Goal: Task Accomplishment & Management: Complete application form

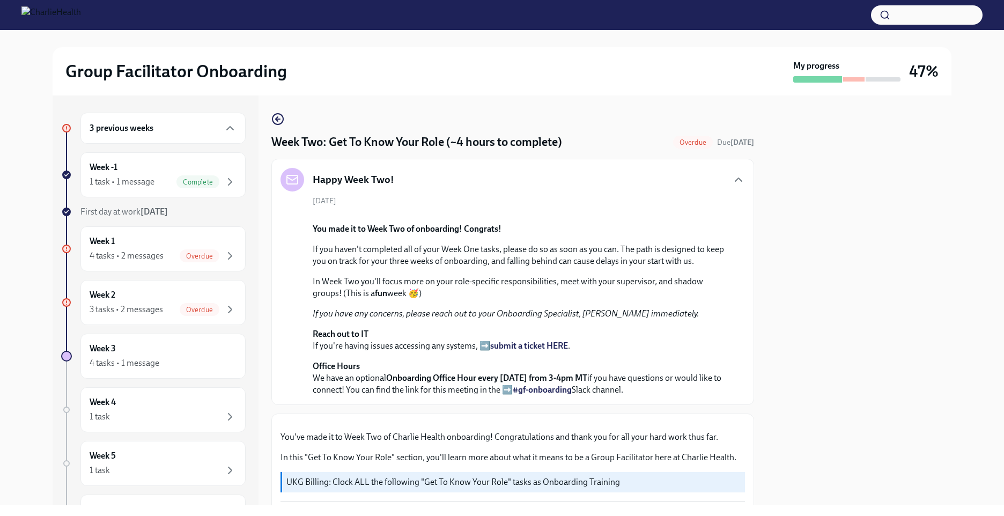
scroll to position [1309, 0]
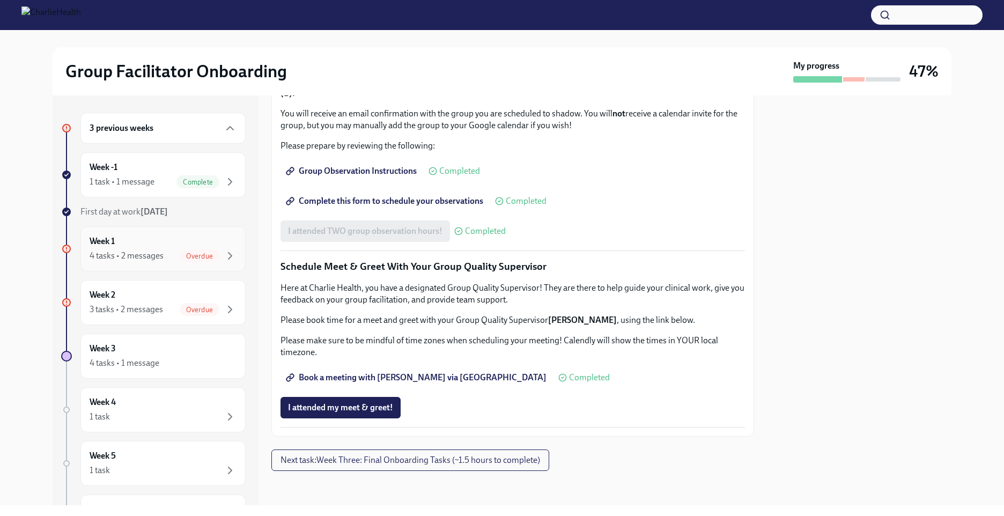
click at [190, 255] on span "Overdue" at bounding box center [200, 256] width 40 height 8
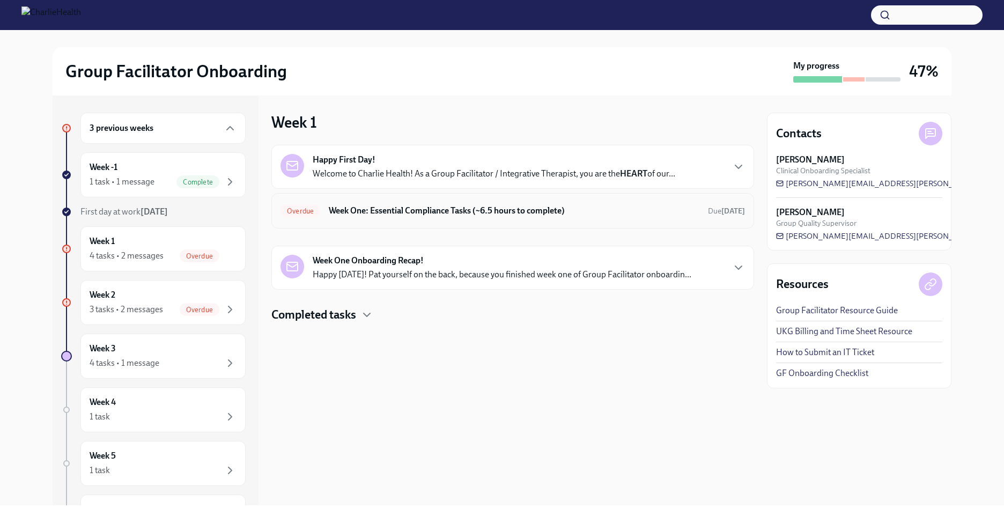
click at [478, 211] on h6 "Week One: Essential Compliance Tasks (~6.5 hours to complete)" at bounding box center [514, 211] width 370 height 12
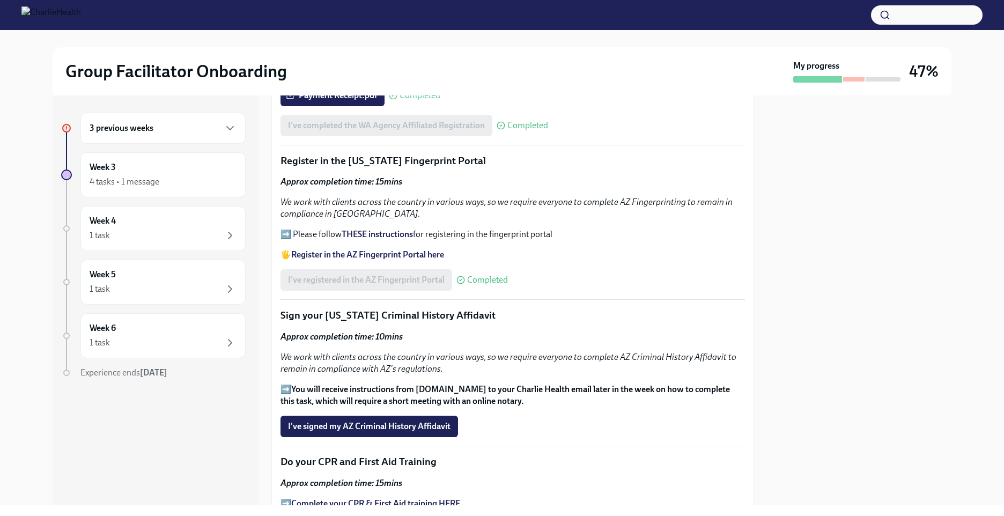
scroll to position [1096, 0]
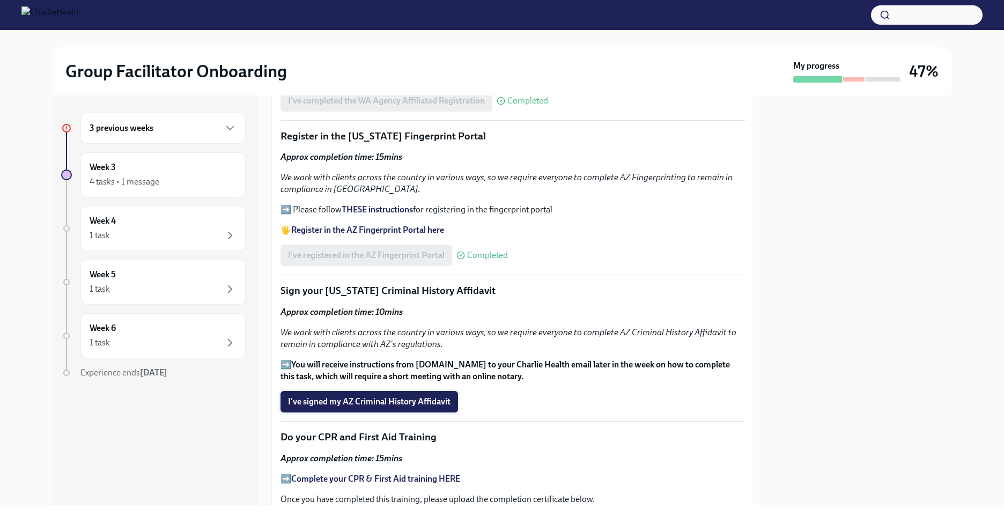
click at [426, 396] on span "I've signed my AZ Criminal History Affidavit" at bounding box center [369, 401] width 162 height 11
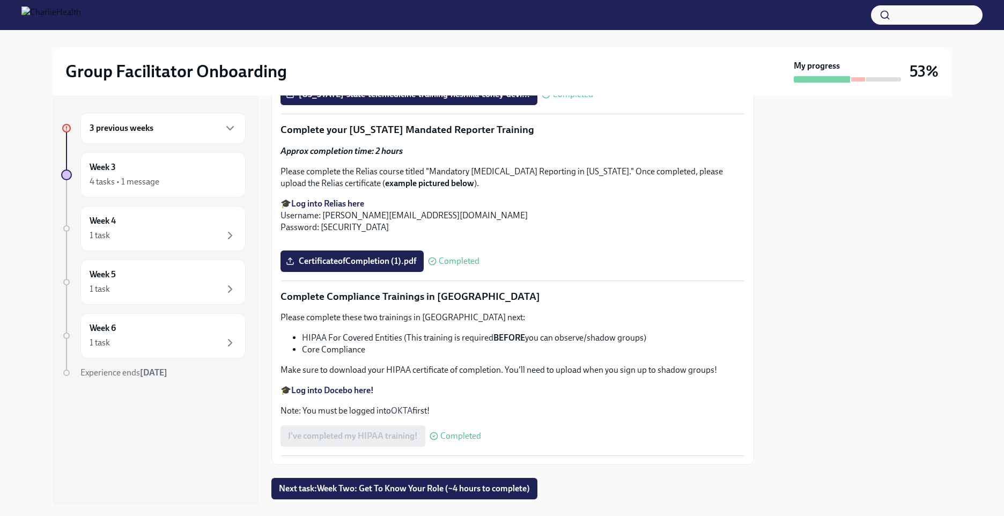
scroll to position [1793, 0]
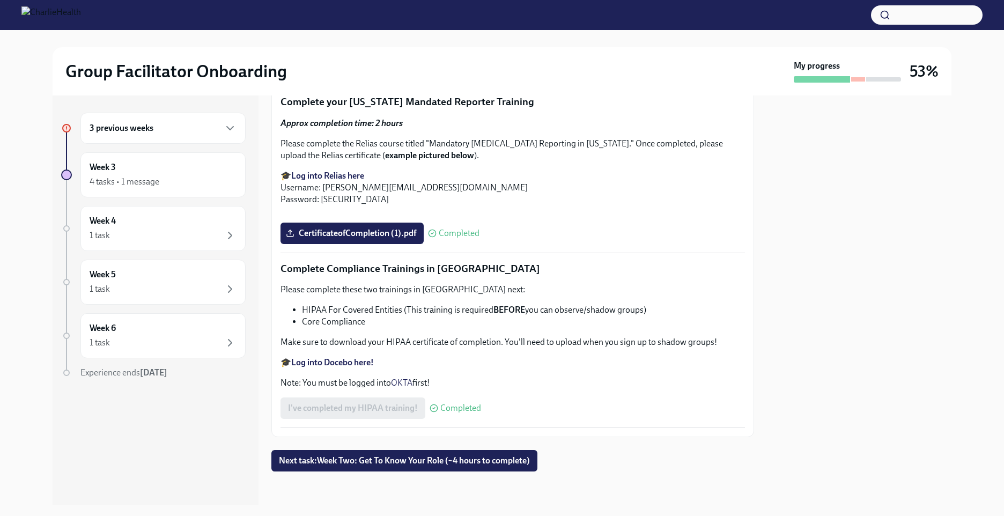
click at [176, 128] on div "3 previous weeks" at bounding box center [163, 128] width 147 height 13
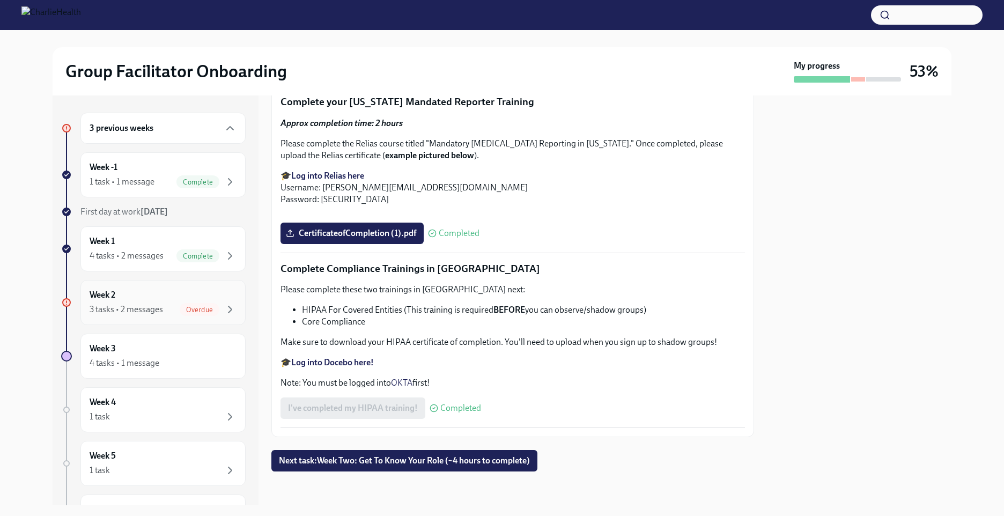
click at [205, 307] on span "Overdue" at bounding box center [200, 310] width 40 height 8
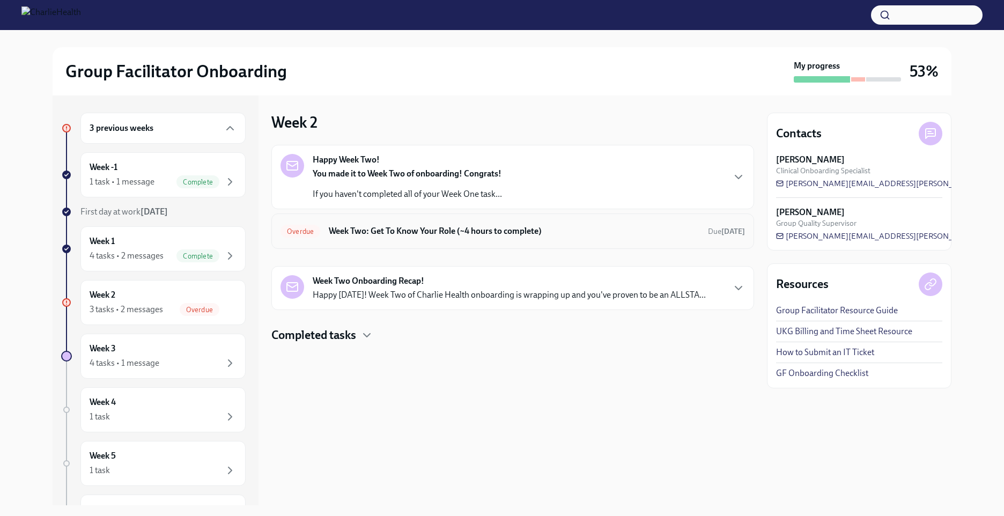
click at [411, 231] on h6 "Week Two: Get To Know Your Role (~4 hours to complete)" at bounding box center [514, 231] width 370 height 12
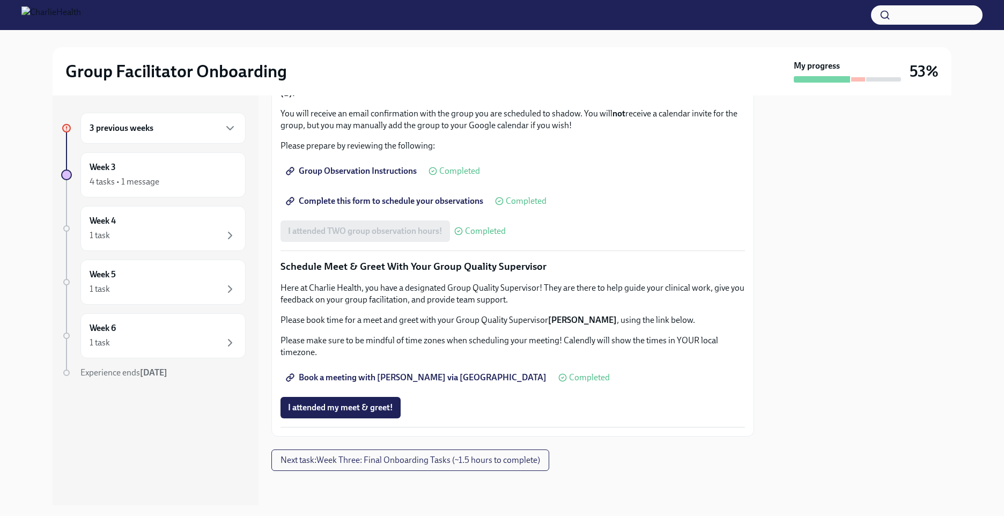
scroll to position [944, 0]
click at [223, 225] on div "Week 4 1 task" at bounding box center [163, 228] width 147 height 27
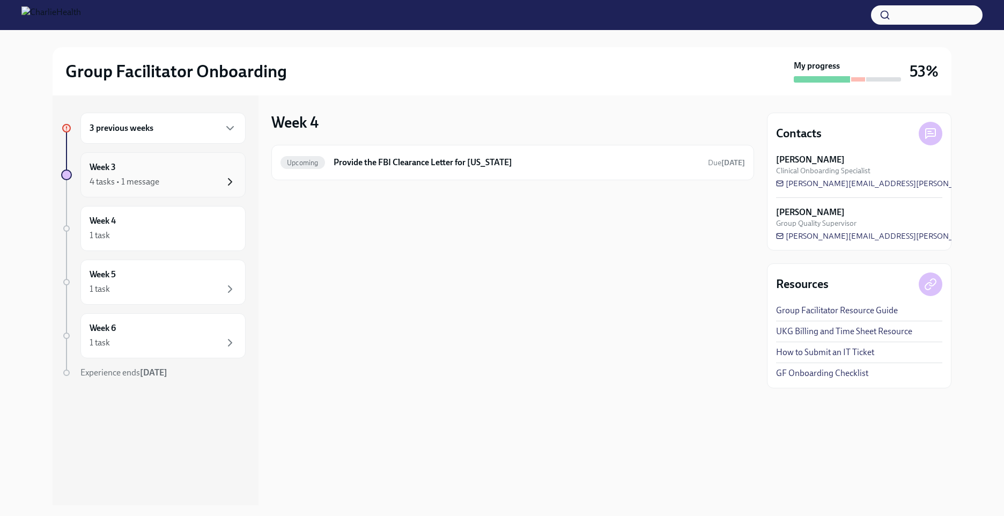
click at [229, 182] on icon "button" at bounding box center [230, 181] width 13 height 13
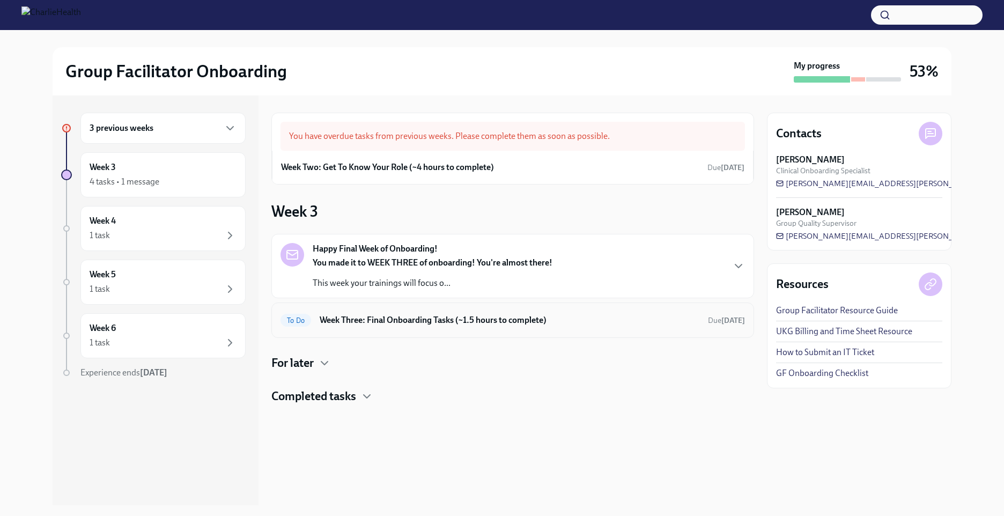
click at [440, 320] on h6 "Week Three: Final Onboarding Tasks (~1.5 hours to complete)" at bounding box center [510, 320] width 380 height 12
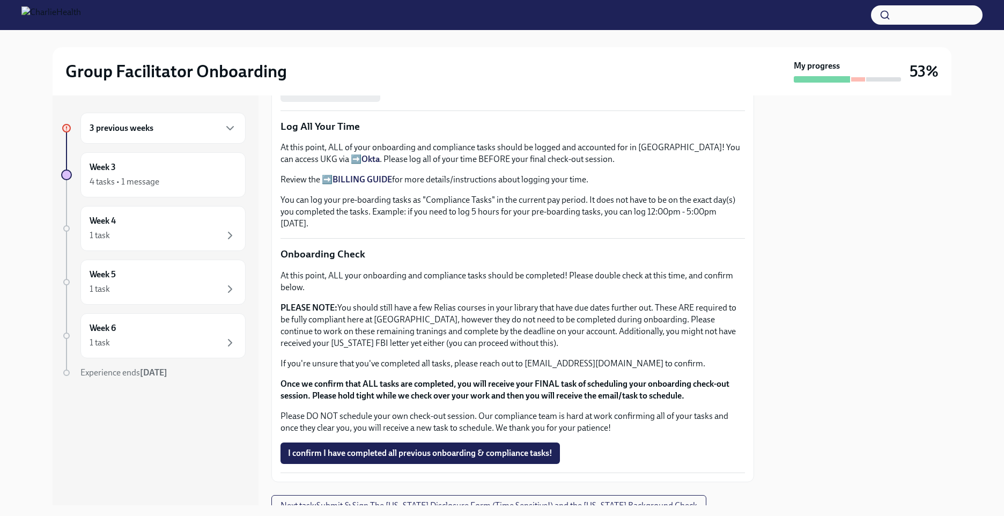
scroll to position [791, 0]
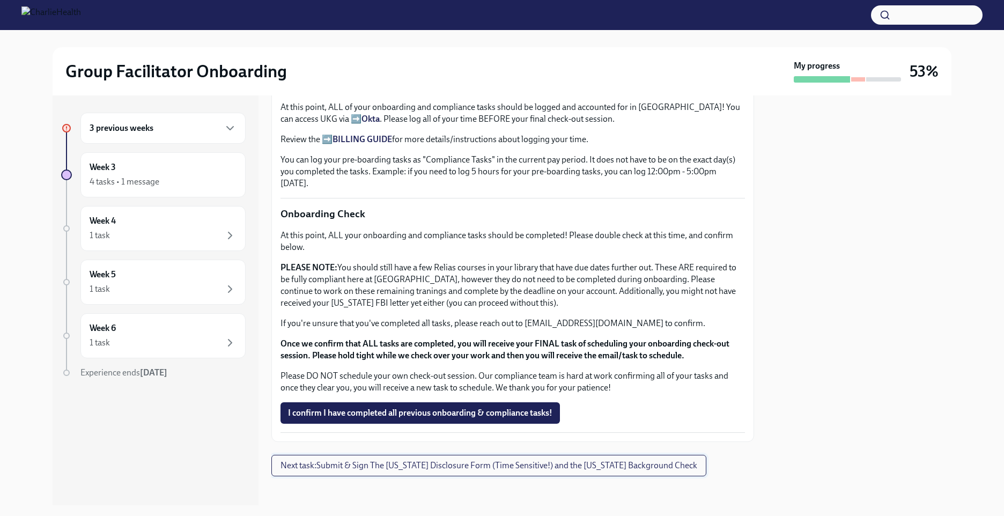
click at [406, 462] on span "Next task : Submit & Sign The Utah Disclosure Form (Time Sensitive!) and the Lo…" at bounding box center [488, 465] width 417 height 11
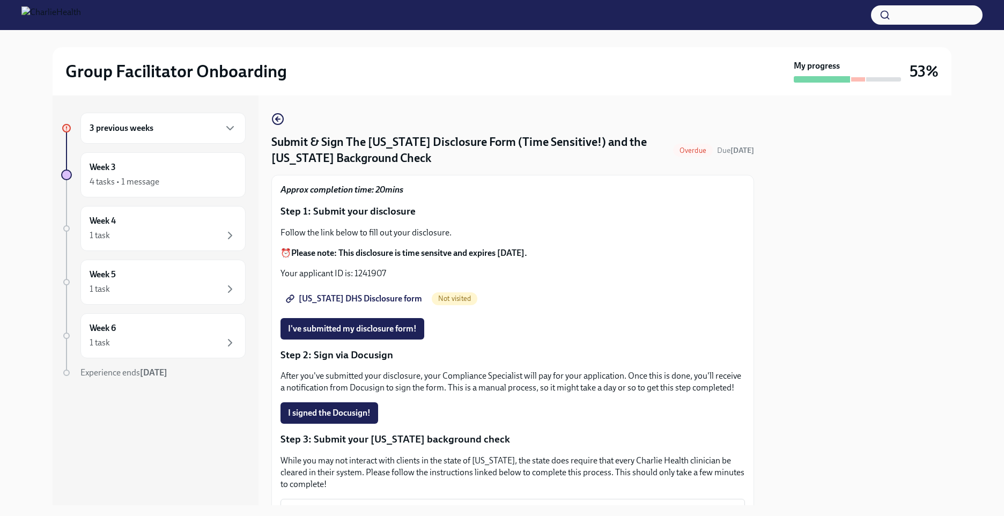
click at [432, 298] on span "Not visited" at bounding box center [455, 298] width 46 height 8
click at [314, 297] on span "Utah DHS Disclosure form" at bounding box center [355, 298] width 134 height 11
click at [388, 335] on button "I've submitted my disclosure form!" at bounding box center [352, 328] width 144 height 21
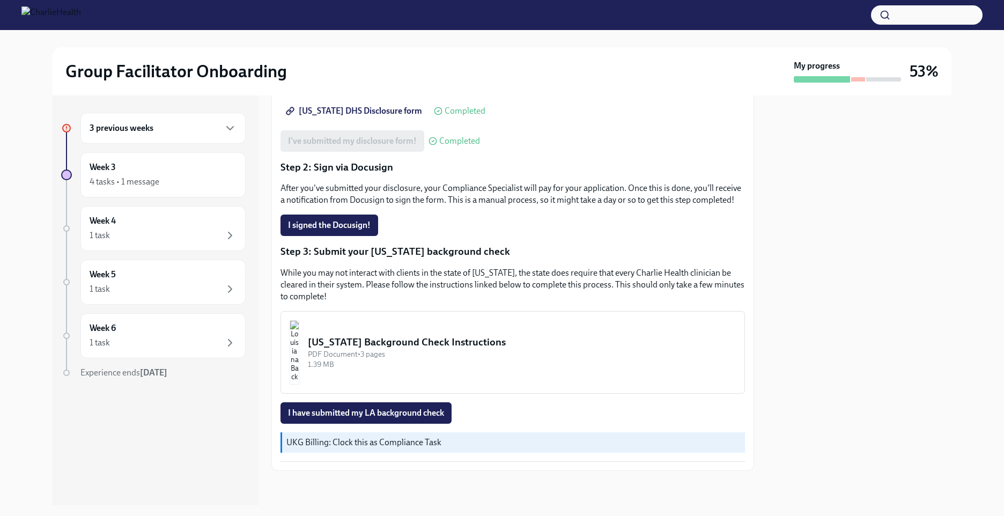
scroll to position [146, 0]
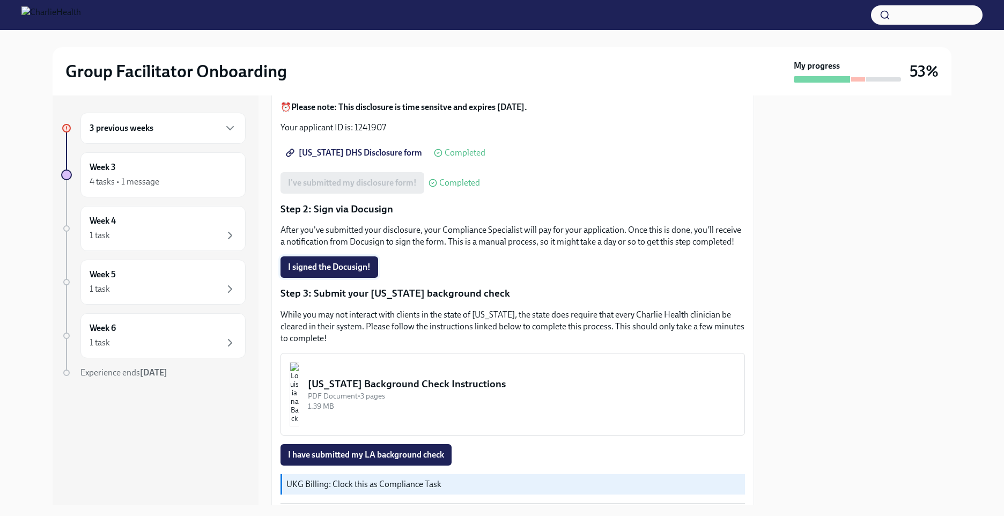
click at [365, 272] on span "I signed the Docusign!" at bounding box center [329, 267] width 83 height 11
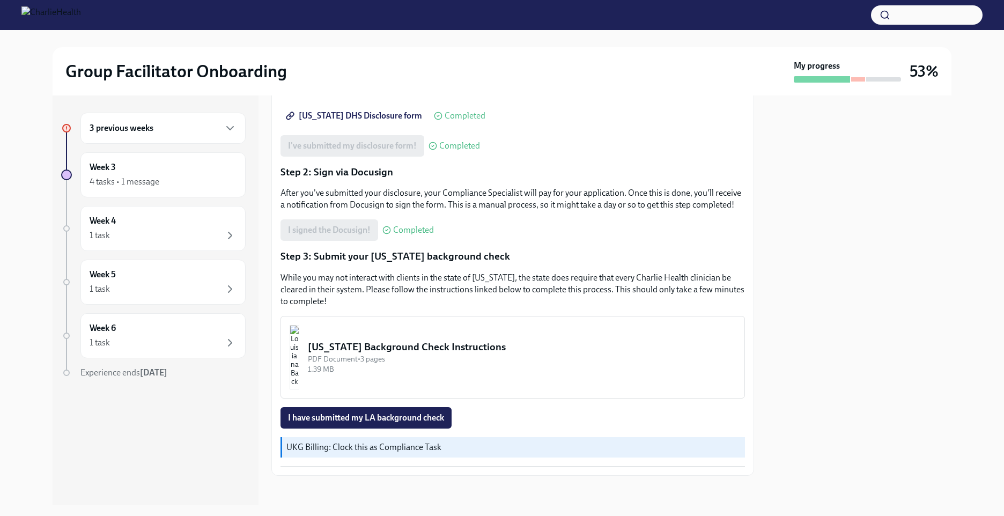
scroll to position [199, 0]
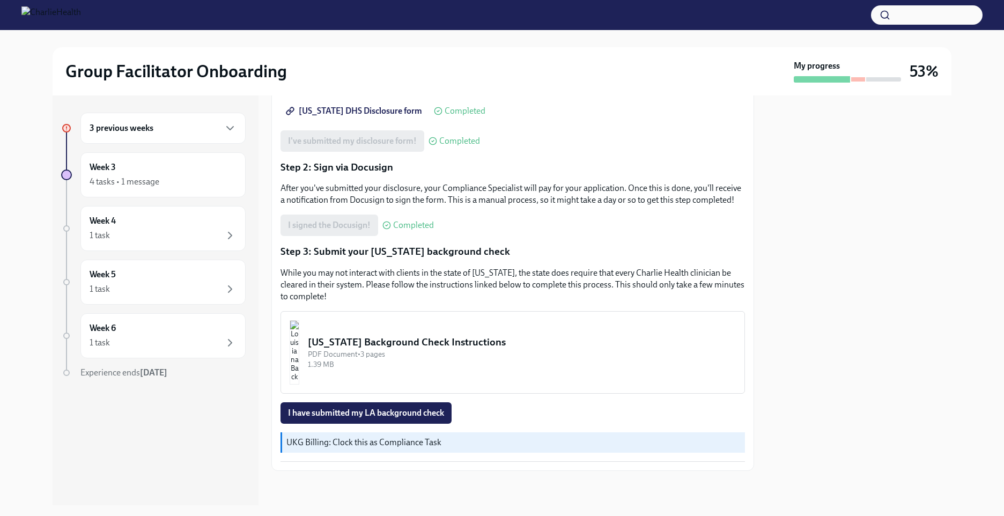
click at [440, 342] on div "Louisiana Background Check Instructions" at bounding box center [522, 342] width 428 height 14
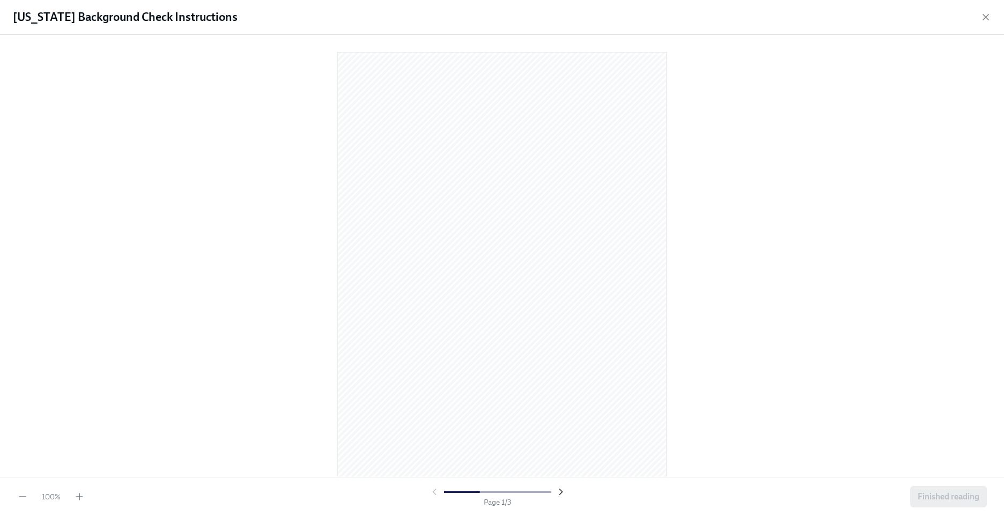
click at [559, 491] on icon "button" at bounding box center [560, 491] width 11 height 11
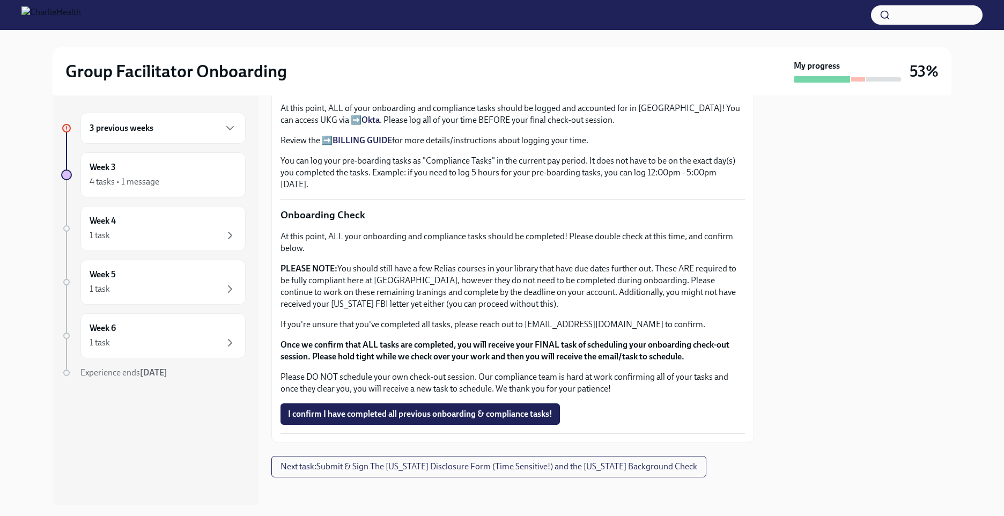
scroll to position [791, 0]
click at [492, 460] on span "Next task : Submit & Sign The Utah Disclosure Form (Time Sensitive!) and the Lo…" at bounding box center [488, 465] width 417 height 11
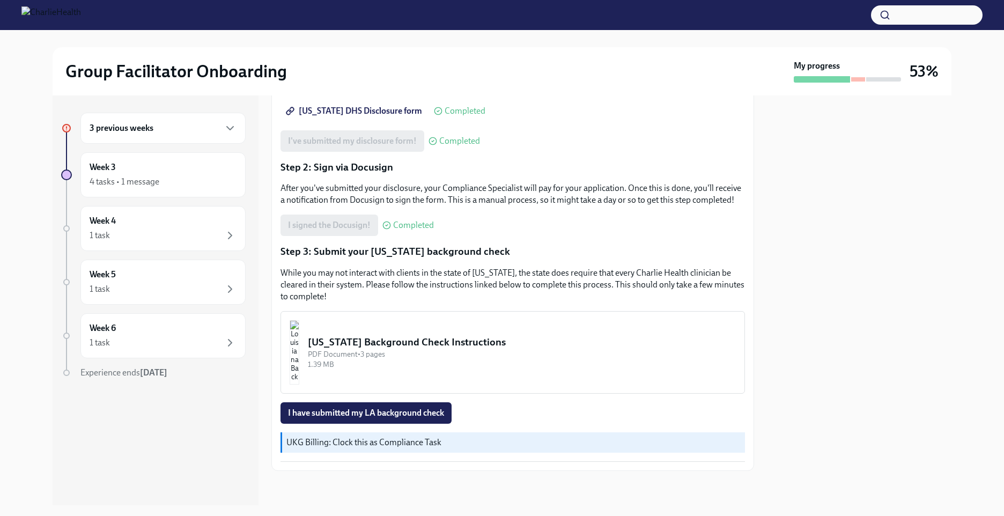
scroll to position [199, 0]
click at [418, 410] on span "I have submitted my LA background check" at bounding box center [366, 412] width 156 height 11
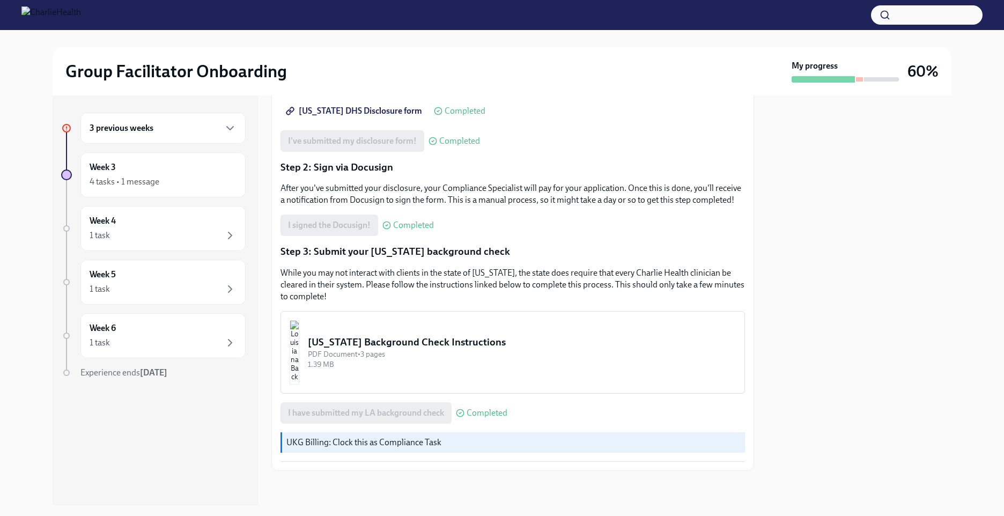
click at [154, 132] on div "3 previous weeks" at bounding box center [163, 128] width 147 height 13
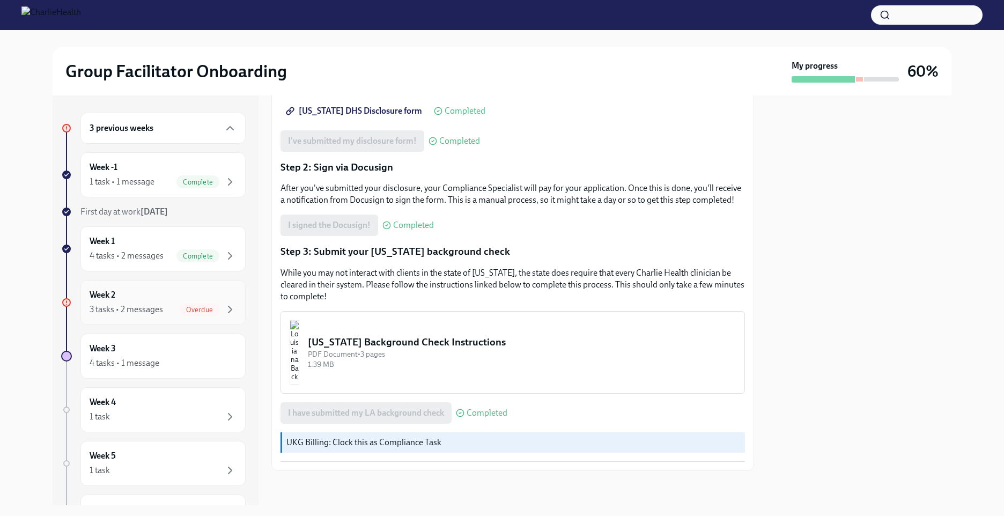
click at [154, 316] on div "Week 2 3 tasks • 2 messages Overdue" at bounding box center [162, 302] width 165 height 45
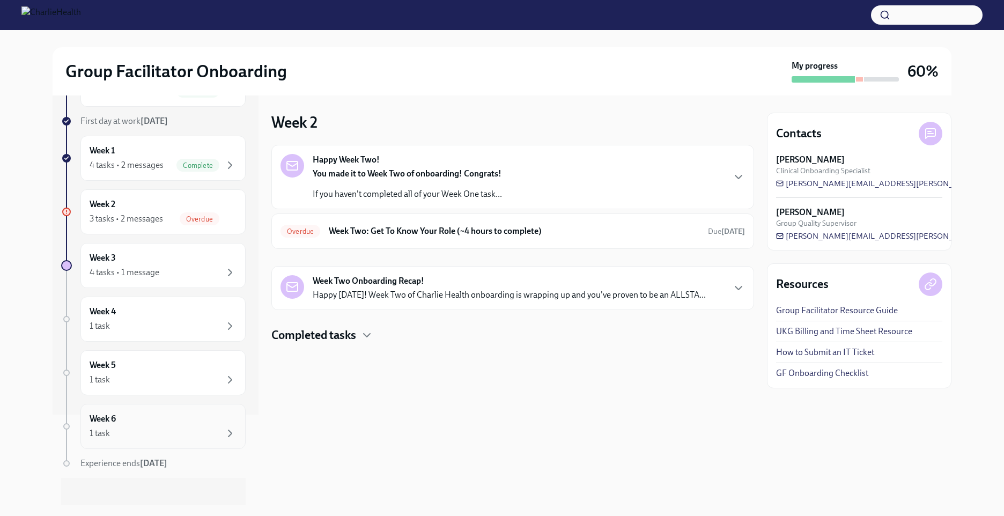
scroll to position [98, 0]
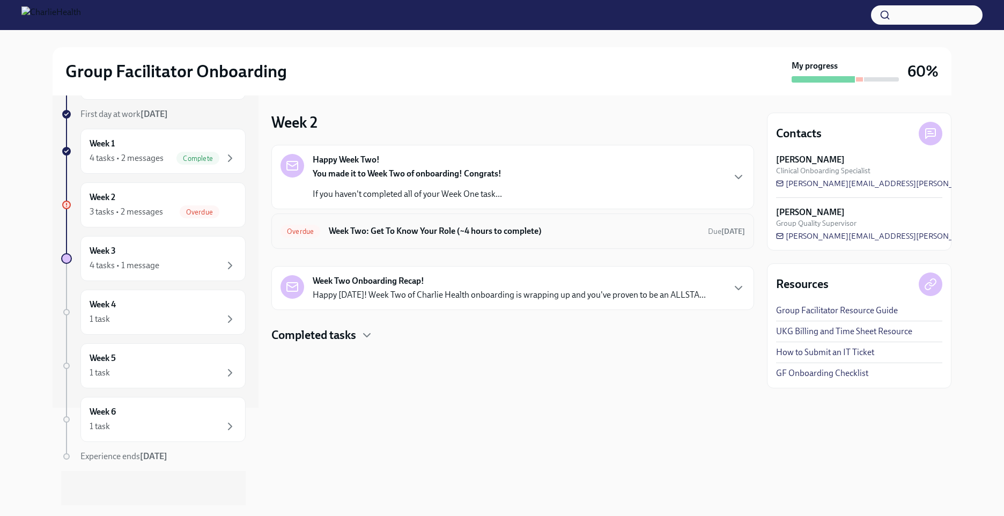
click at [369, 233] on h6 "Week Two: Get To Know Your Role (~4 hours to complete)" at bounding box center [514, 231] width 370 height 12
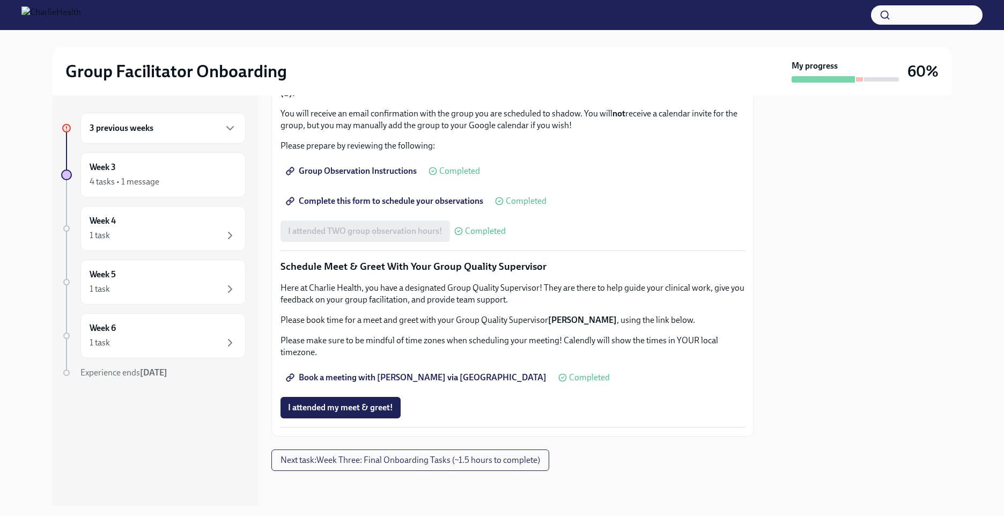
scroll to position [944, 0]
click at [438, 466] on button "Next task : Week Three: Final Onboarding Tasks (~1.5 hours to complete)" at bounding box center [410, 459] width 278 height 21
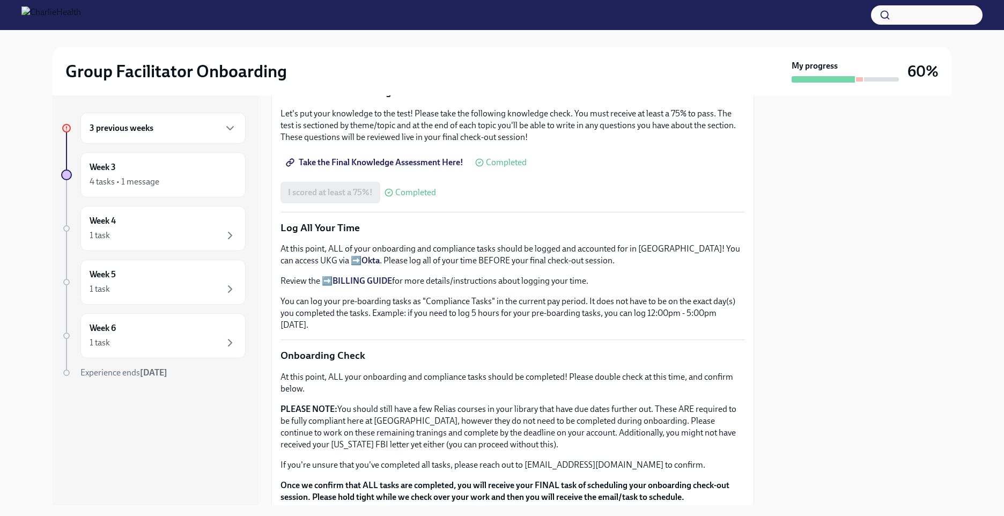
scroll to position [596, 0]
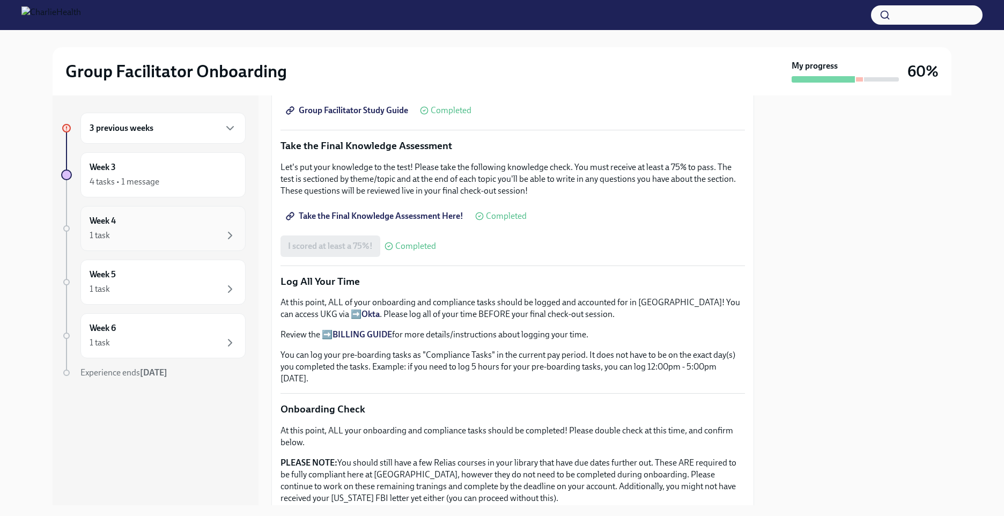
click at [194, 228] on div "Week 4 1 task" at bounding box center [163, 228] width 147 height 27
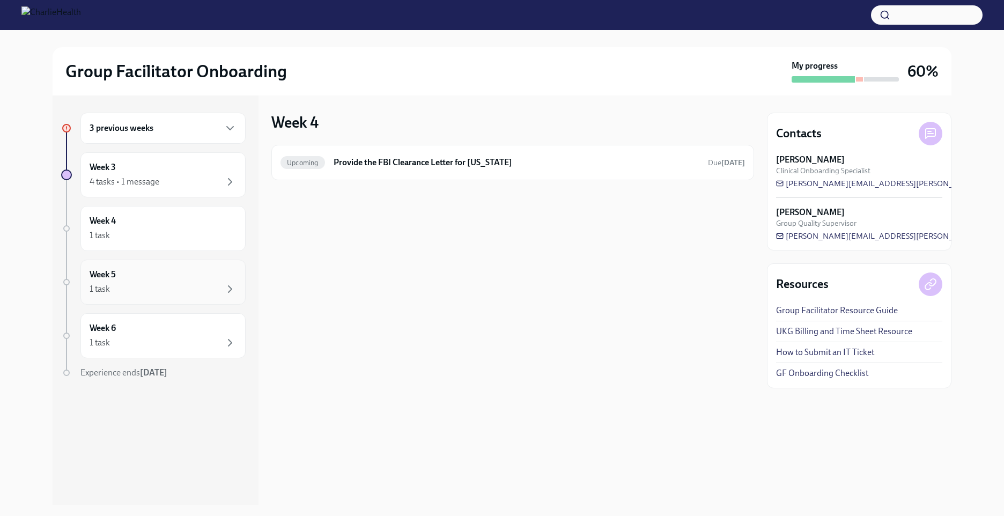
click at [212, 288] on div "1 task" at bounding box center [163, 289] width 147 height 13
click at [205, 338] on div "1 task" at bounding box center [163, 342] width 147 height 13
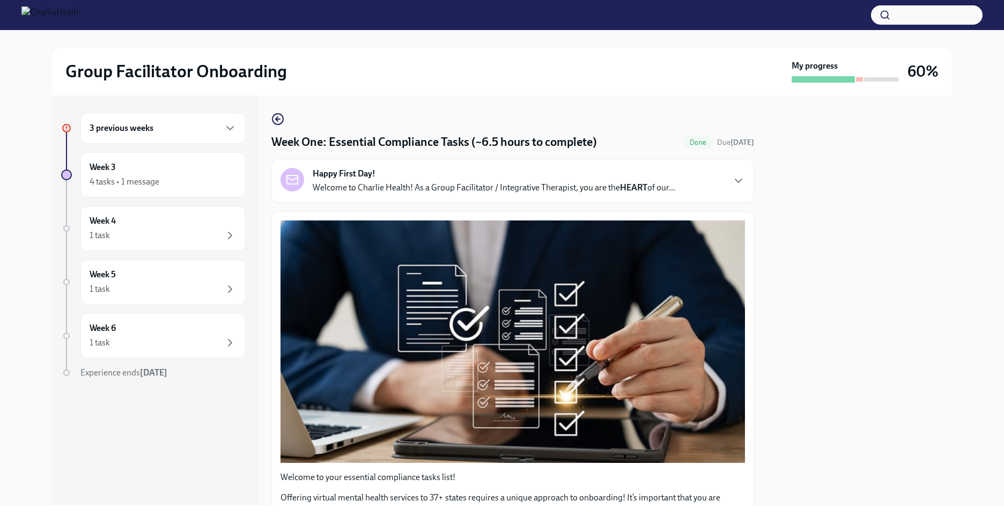
scroll to position [1019, 0]
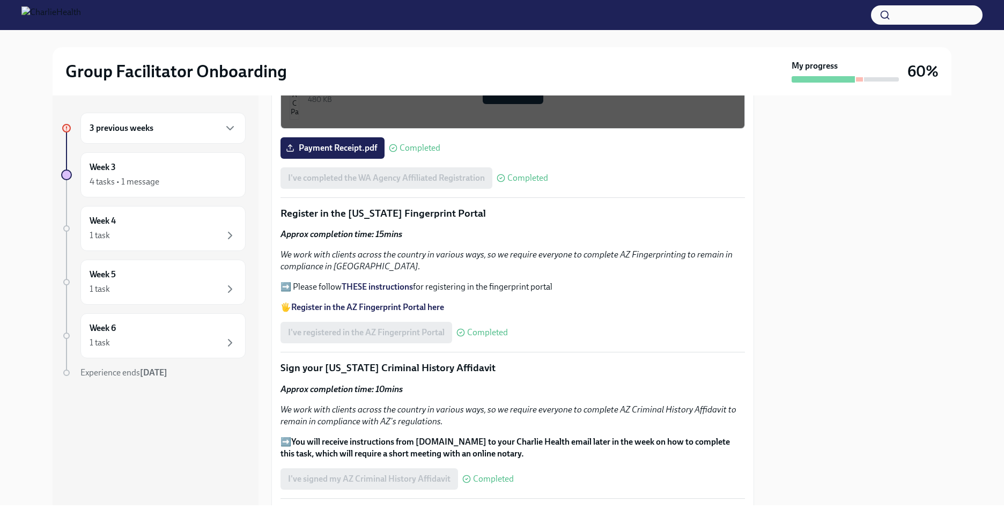
click at [168, 127] on div "3 previous weeks" at bounding box center [163, 128] width 147 height 13
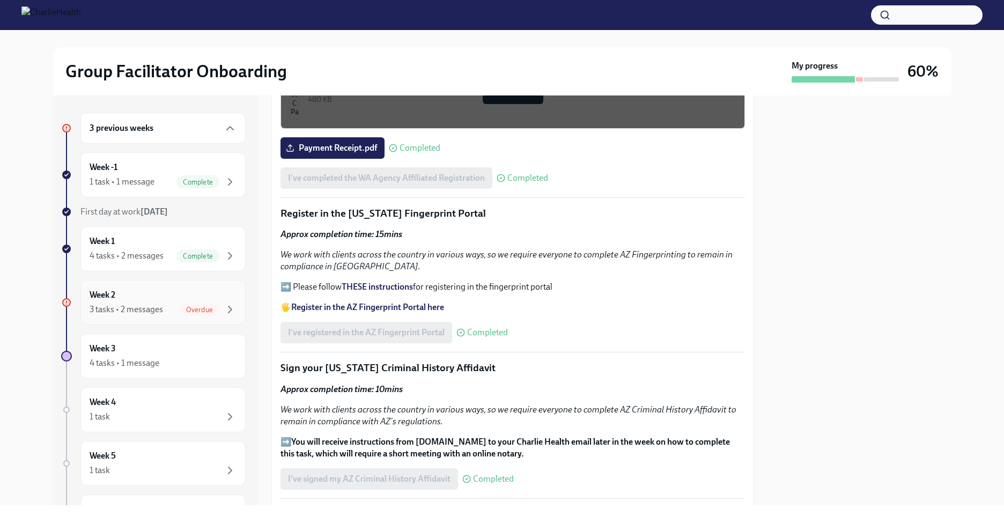
click at [207, 310] on span "Overdue" at bounding box center [200, 310] width 40 height 8
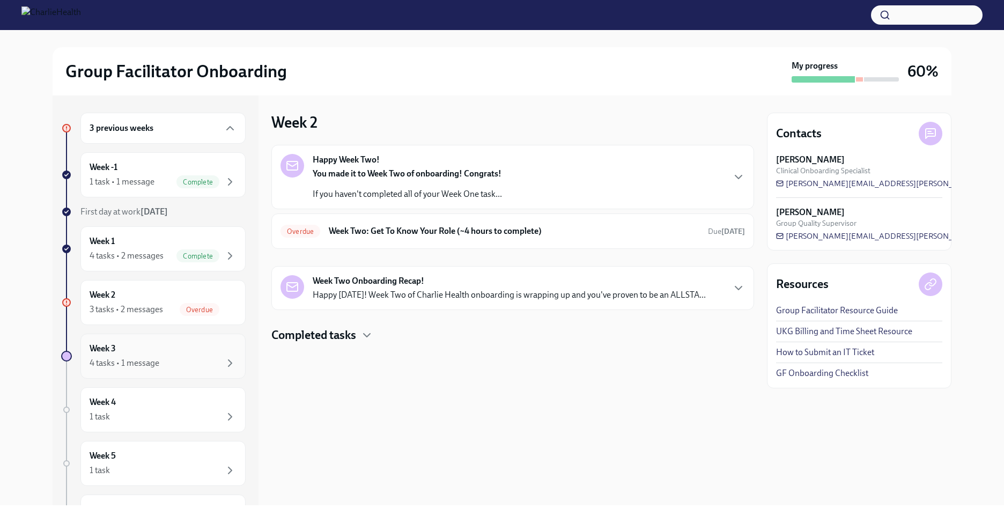
click at [186, 367] on div "4 tasks • 1 message" at bounding box center [163, 363] width 147 height 13
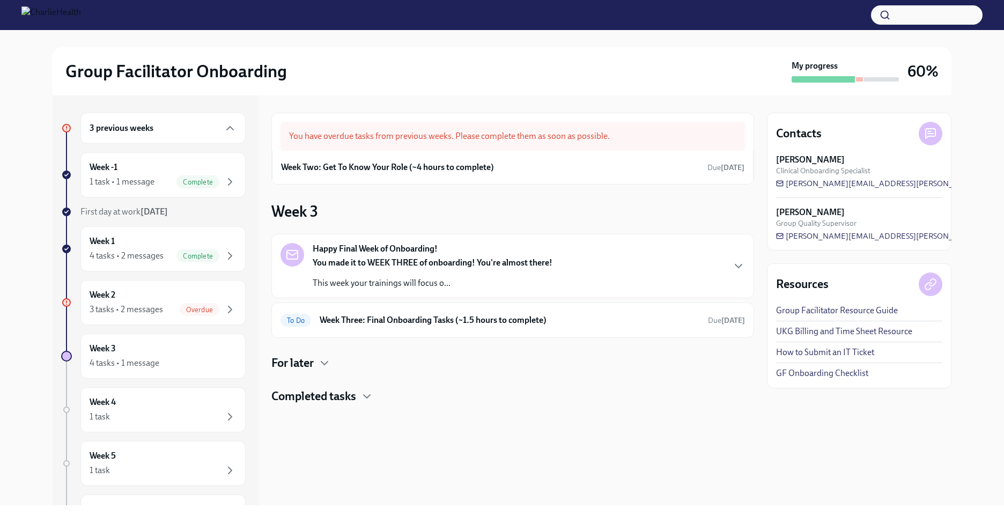
click at [407, 265] on strong "You made it to WEEK THREE of onboarding! You're almost there!" at bounding box center [433, 262] width 240 height 10
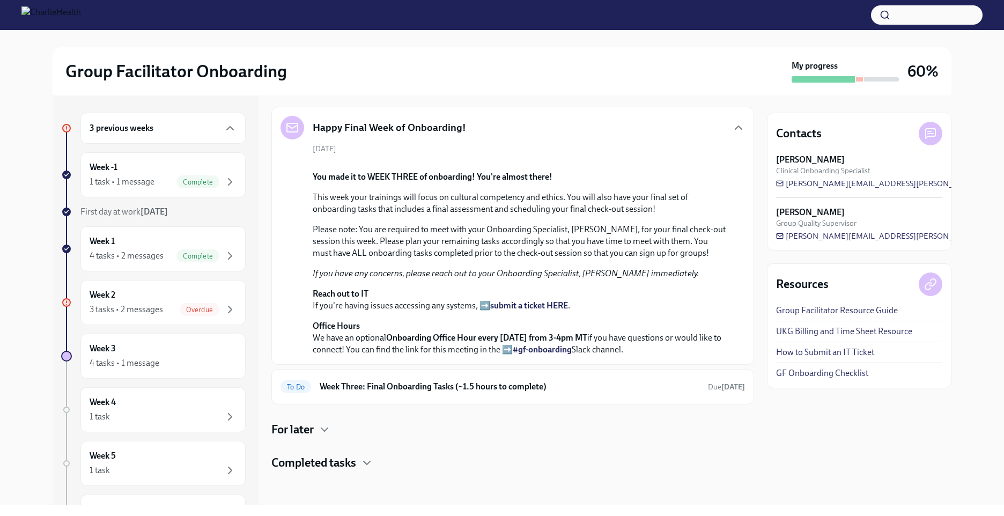
scroll to position [356, 0]
click at [401, 390] on h6 "Week Three: Final Onboarding Tasks (~1.5 hours to complete)" at bounding box center [510, 387] width 380 height 12
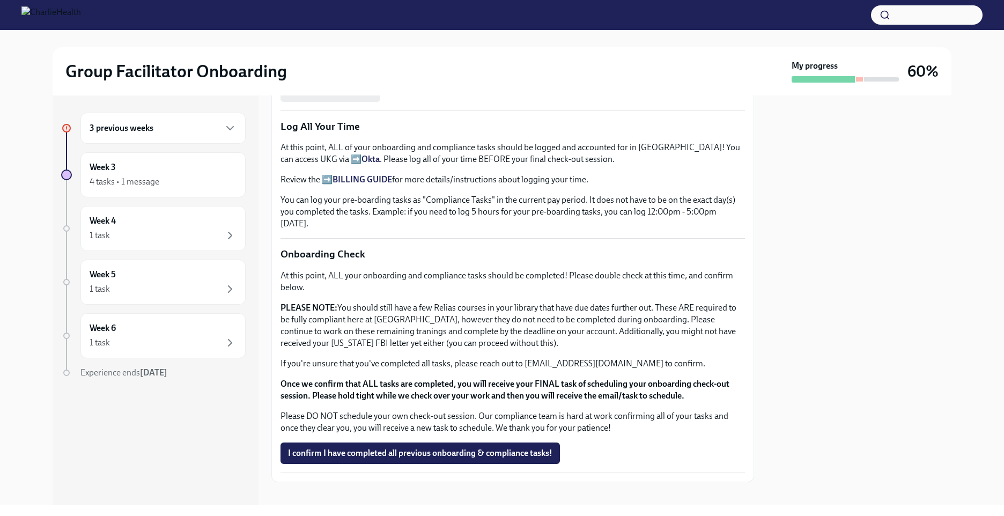
scroll to position [757, 0]
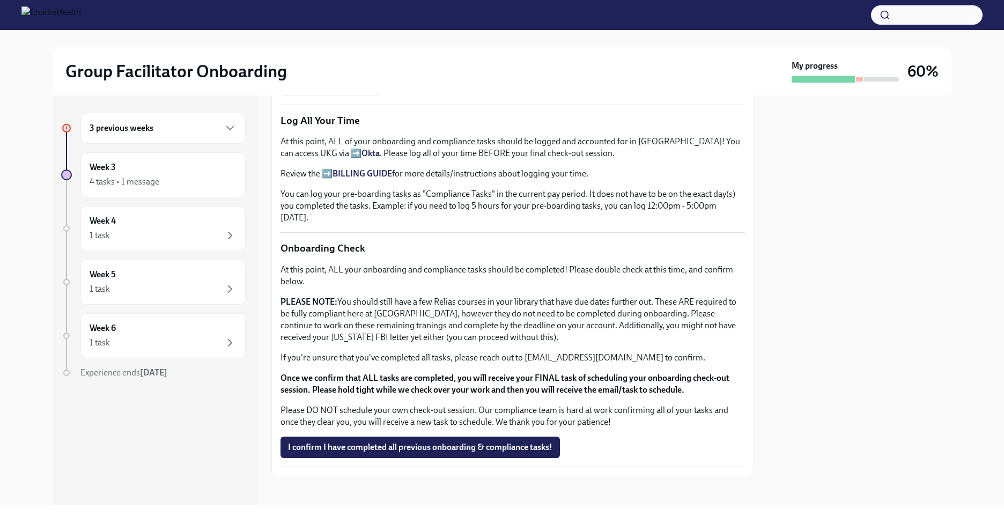
click at [221, 122] on div "3 previous weeks" at bounding box center [162, 128] width 165 height 31
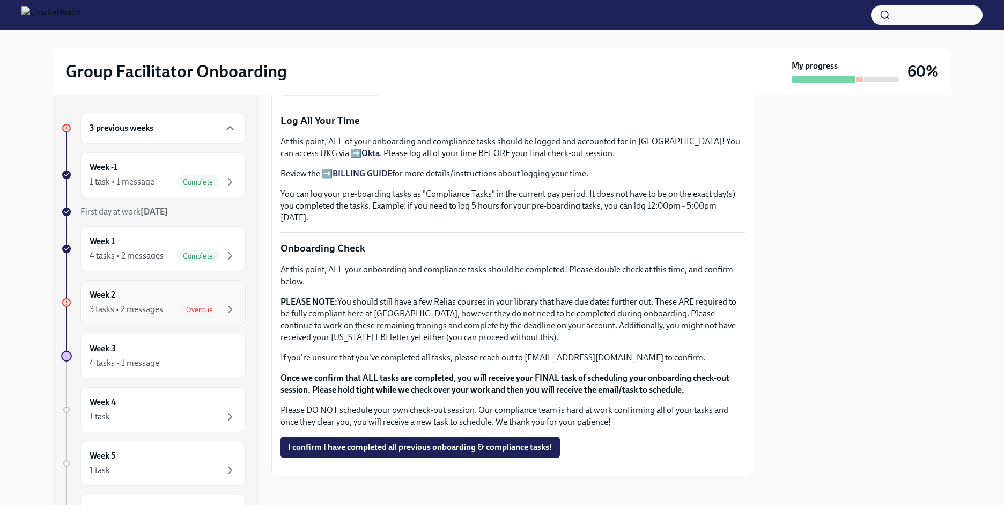
click at [192, 301] on div "Week 2 3 tasks • 2 messages Overdue" at bounding box center [163, 302] width 147 height 27
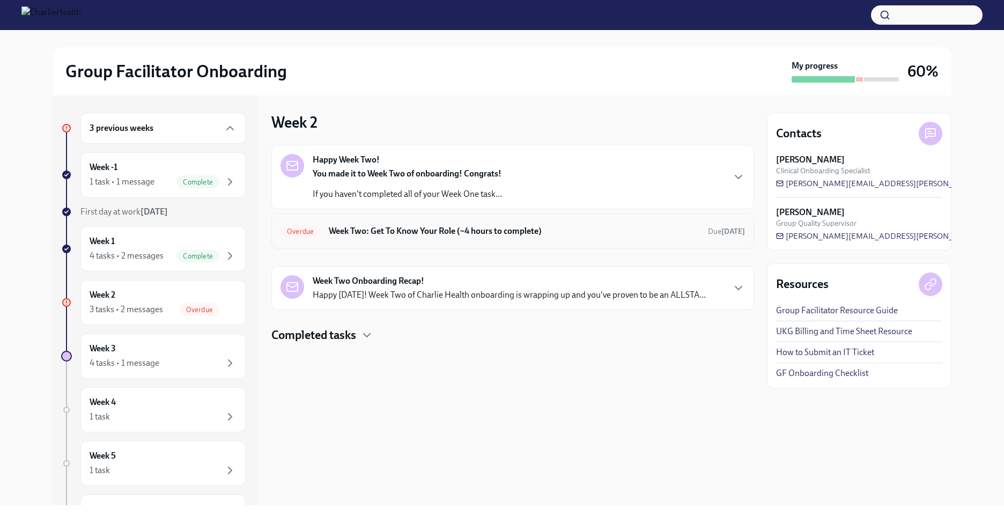
click at [333, 223] on div "Overdue Week Two: Get To Know Your Role (~4 hours to complete) Due [DATE]" at bounding box center [512, 231] width 464 height 17
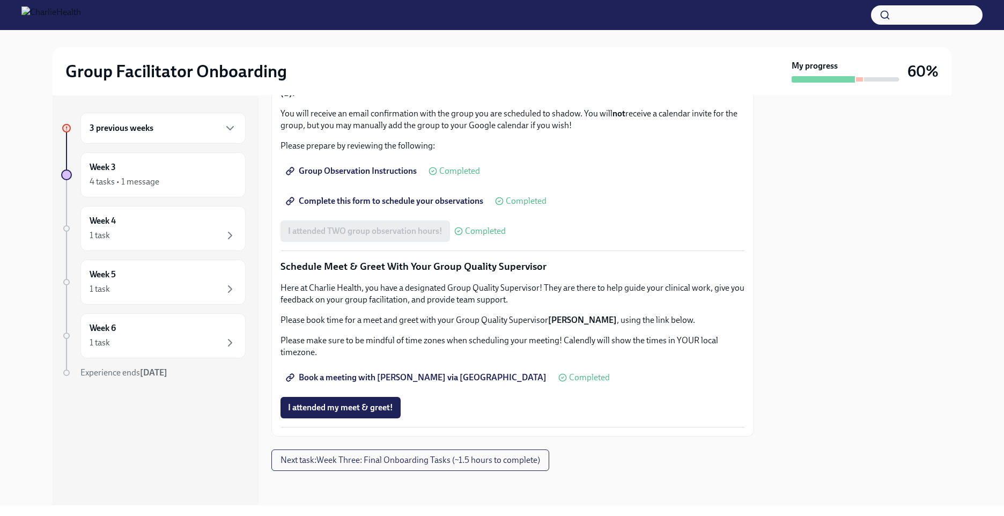
scroll to position [944, 0]
click at [451, 462] on span "Next task : Week Three: Final Onboarding Tasks (~1.5 hours to complete)" at bounding box center [410, 460] width 260 height 11
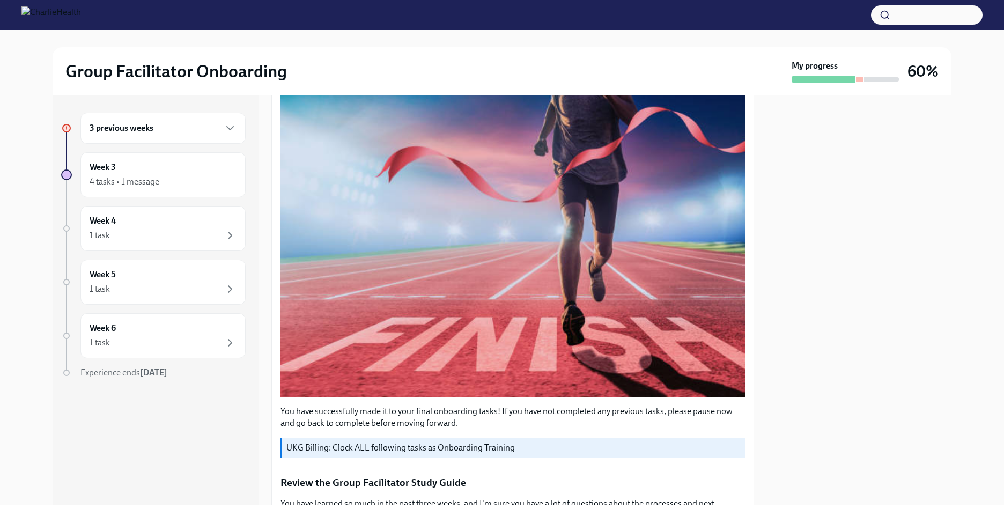
scroll to position [113, 0]
